Goal: Task Accomplishment & Management: Manage account settings

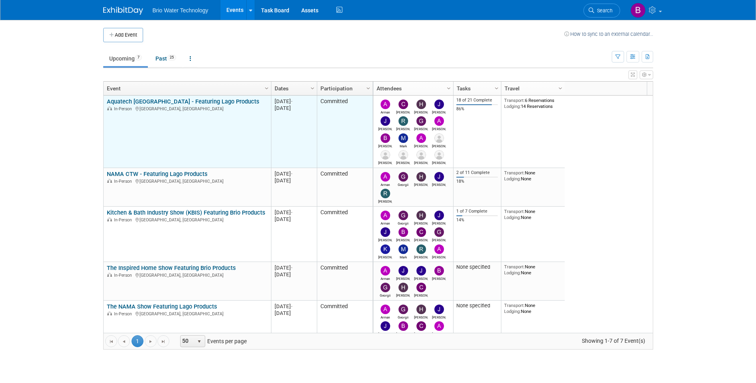
click at [145, 98] on link "Aquatech [GEOGRAPHIC_DATA] - Featuring Lago Products" at bounding box center [183, 101] width 153 height 7
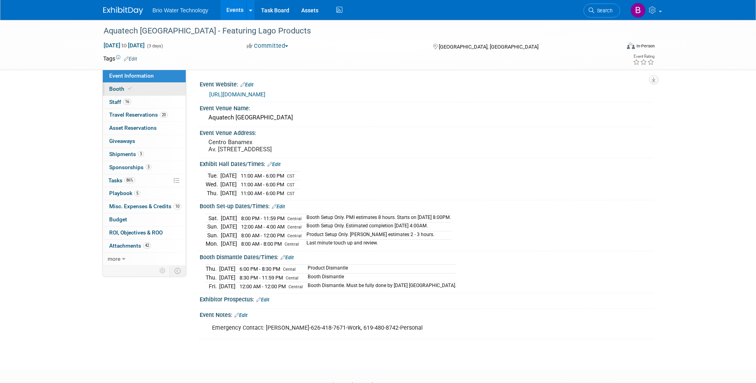
click at [112, 90] on span "Booth" at bounding box center [121, 89] width 24 height 6
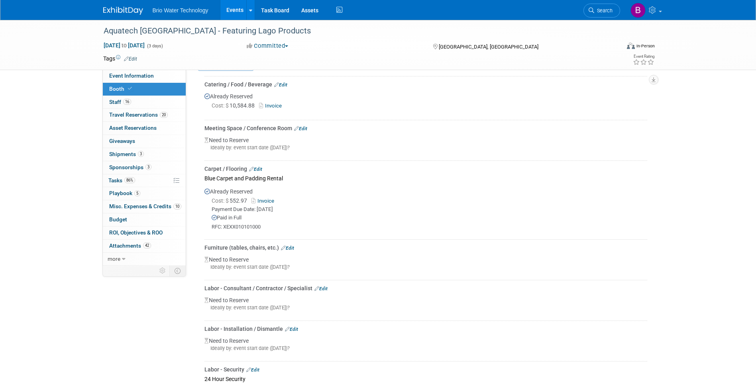
scroll to position [159, 0]
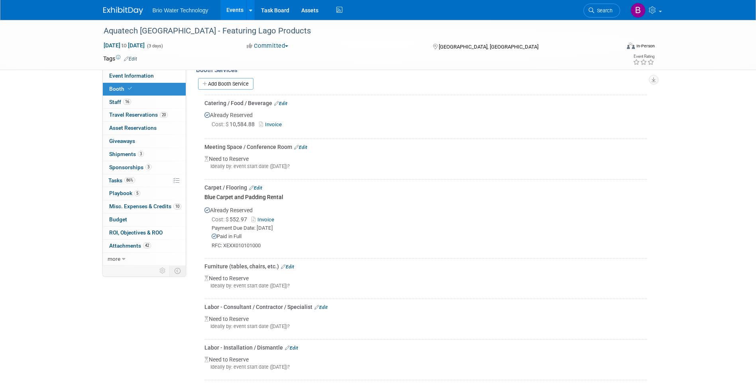
click at [286, 101] on link "Edit" at bounding box center [280, 104] width 13 height 6
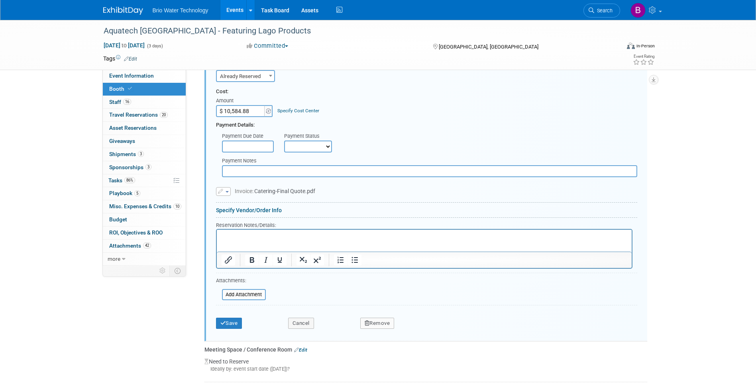
scroll to position [243, 0]
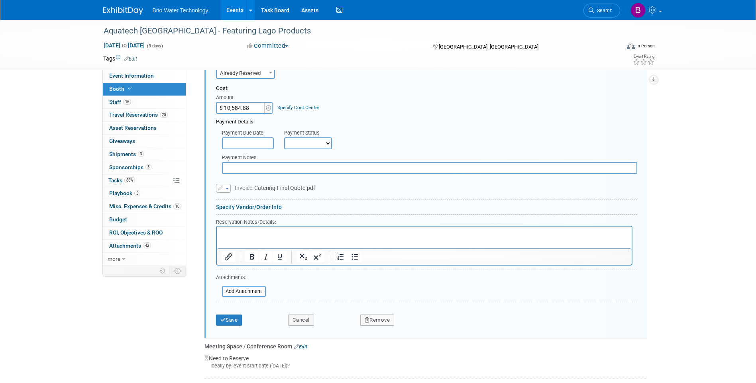
click at [223, 187] on icon "button" at bounding box center [221, 188] width 6 height 5
click at [242, 202] on link "Replace with a new file" at bounding box center [256, 200] width 80 height 11
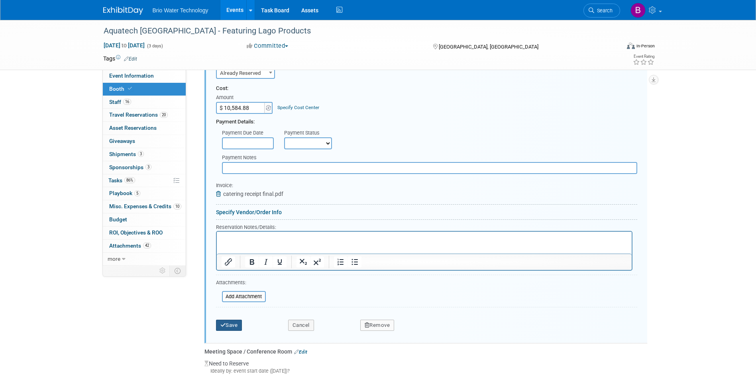
click at [227, 326] on button "Save" at bounding box center [229, 325] width 26 height 11
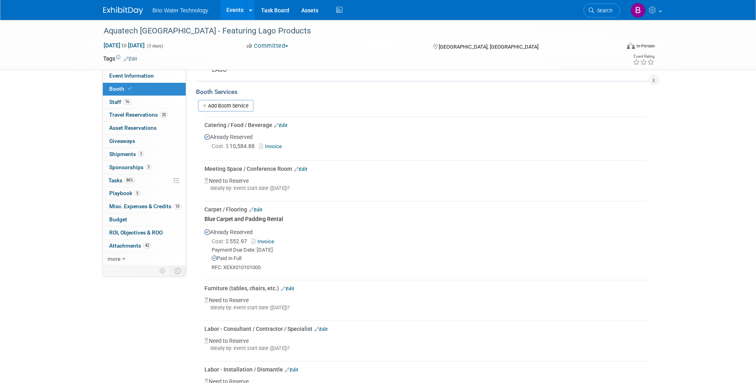
scroll to position [124, 0]
